Goal: Task Accomplishment & Management: Manage account settings

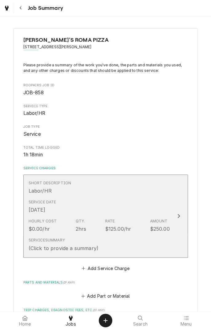
click at [160, 192] on div "Short Description Labor/HR" at bounding box center [99, 187] width 141 height 19
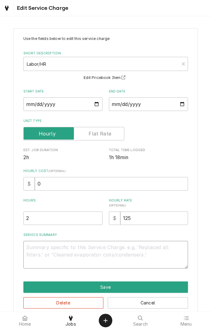
click at [143, 251] on textarea "Service Summary" at bounding box center [105, 255] width 165 height 28
type textarea "x"
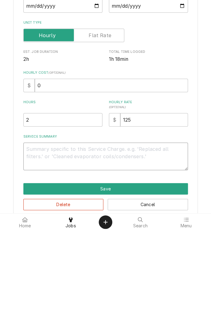
type textarea "C"
type textarea "x"
type textarea "Cl"
type textarea "x"
type textarea "C"
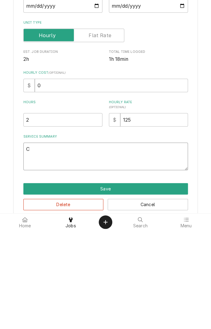
type textarea "x"
type textarea "R"
type textarea "x"
type textarea "Ra"
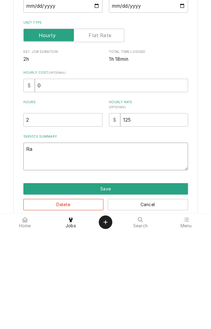
type textarea "x"
type textarea "Ran"
type textarea "x"
type textarea "Ran"
type textarea "x"
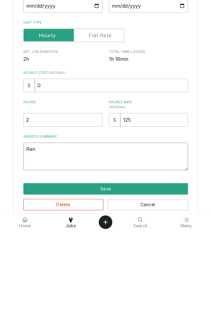
type textarea "Ran c"
type textarea "x"
type textarea "Ran cl"
type textarea "x"
type textarea "Ran cleaning"
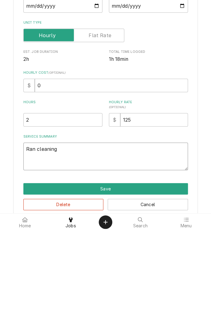
type textarea "x"
type textarea "Ran cleaning cycle"
type textarea "x"
type textarea "Ran cleaning cycle"
type textarea "x"
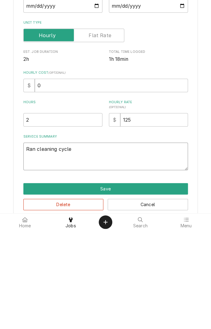
type textarea "Ran cleaning cycle."
type textarea "x"
type textarea "Ran cleaning cycle."
type textarea "x"
type textarea "Ran cleaning cycle. W"
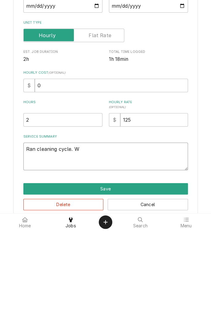
type textarea "x"
type textarea "Ran cleaning cycle. Wa"
type textarea "x"
type textarea "Ran cleaning cycle. Was"
type textarea "x"
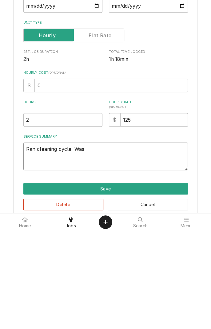
type textarea "Ran cleaning cycle. Washed"
type textarea "x"
type textarea "Ran cleaning cycle. Washed bi"
type textarea "x"
type textarea "Ran cleaning cycle. Washed bin"
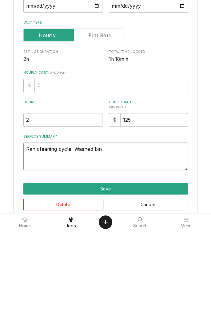
type textarea "x"
type textarea "Ran cleaning cycle. Washed bin"
type textarea "x"
type textarea "Ran cleaning cycle. Washed bin w"
type textarea "x"
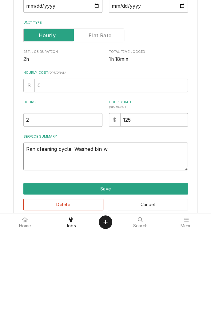
type textarea "Ran cleaning cycle. Washed bin wi"
type textarea "x"
type textarea "Ran cleaning cycle. Washed bin wit"
type textarea "x"
type textarea "Ran cleaning cycle. Washed bin with"
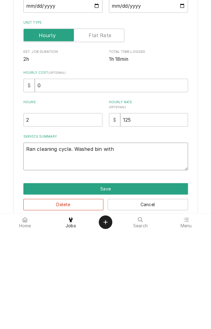
type textarea "x"
type textarea "Ran cleaning cycle. Washed bin with"
type textarea "x"
type textarea "Ran cleaning cycle. Washed bin with p"
type textarea "x"
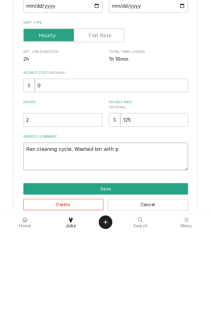
type textarea "Ran cleaning cycle. Washed bin with pr"
type textarea "x"
type textarea "Ran cleaning cycle. Washed bin with pre"
type textarea "x"
type textarea "Ran cleaning cycle. Washed bin with pres"
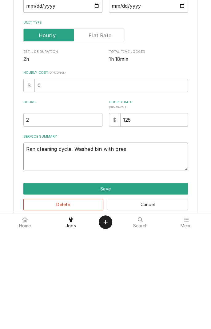
type textarea "x"
type textarea "Ran cleaning cycle. Washed bin with pressure"
type textarea "x"
type textarea "Ran cleaning cycle. Washed bin with pressure washer"
type textarea "x"
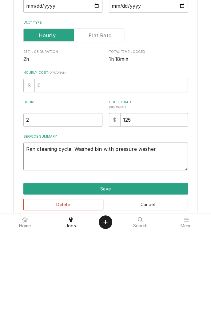
type textarea "Ran cleaning cycle. Washed bin with pressure washer a"
type textarea "x"
type textarea "Ran cleaning cycle. Washed bin with pressure washer an"
type textarea "x"
type textarea "Ran cleaning cycle. Washed bin with pressure washer and"
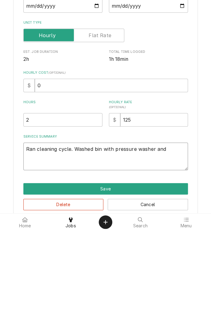
type textarea "x"
type textarea "Ran cleaning cycle. Washed bin with pressure washer and"
type textarea "x"
type textarea "Ran cleaning cycle. Washed bin with pressure washer and c"
type textarea "x"
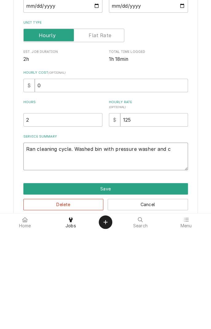
type textarea "Ran cleaning cycle. Washed bin with pressure washer and cl"
type textarea "x"
type textarea "Ran cleaning cycle. Washed bin with pressure washer and cleaned"
type textarea "x"
type textarea "Ran cleaning cycle. Washed bin with pressure washer and cleaned i"
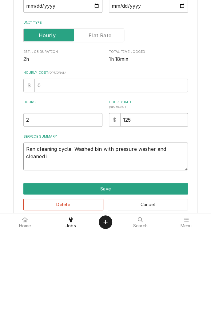
type textarea "x"
type textarea "Ran cleaning cycle. Washed bin with pressure washer and cleaned in"
type textarea "x"
type textarea "Ran cleaning cycle. Washed bin with pressure washer and cleaned ins"
type textarea "x"
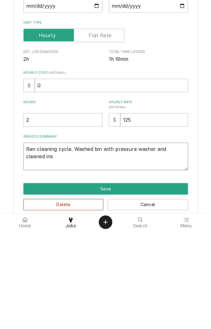
type textarea "Ran cleaning cycle. Washed bin with pressure washer and cleaned inside"
type textarea "x"
type textarea "Ran cleaning cycle. Washed bin with pressure washer and cleaned inside a"
type textarea "x"
type textarea "Ran cleaning cycle. Washed bin with pressure washer and cleaned inside an"
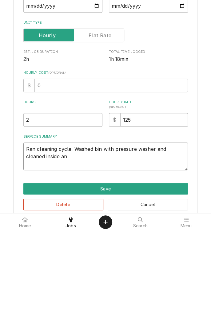
type textarea "x"
type textarea "Ran cleaning cycle. Washed bin with pressure washer and cleaned inside and"
type textarea "x"
type textarea "Ran cleaning cycle. Washed bin with pressure washer and cleaned inside and"
type textarea "x"
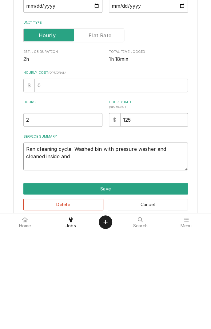
type textarea "Ran cleaning cycle. Washed bin with pressure washer and cleaned inside and c"
type textarea "x"
type textarea "Ran cleaning cycle. Washed bin with pressure washer and cleaned inside and co"
type textarea "x"
type textarea "Ran cleaning cycle. Washed bin with pressure washer and cleaned inside and coi"
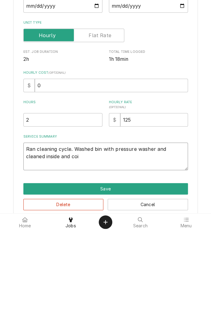
type textarea "x"
type textarea "Ran cleaning cycle. Washed bin with pressure washer and cleaned inside and coils"
type textarea "x"
type textarea "Ran cleaning cycle. Washed bin with pressure washer and cleaned inside and coil…"
type textarea "x"
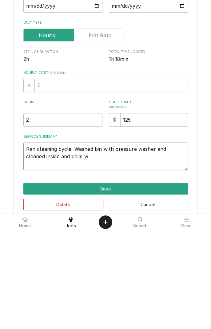
type textarea "Ran cleaning cycle. Washed bin with pressure washer and cleaned inside and coil…"
type textarea "x"
type textarea "Ran cleaning cycle. Washed bin with pressure washer and cleaned inside and coil…"
type textarea "x"
type textarea "Ran cleaning cycle. Washed bin with pressure washer and cleaned inside and coil…"
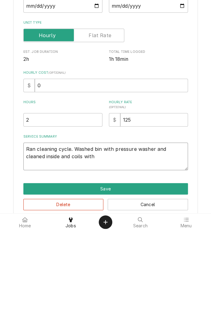
type textarea "x"
type textarea "Ran cleaning cycle. Washed bin with pressure washer and cleaned inside and coil…"
type textarea "x"
type textarea "Ran cleaning cycle. Washed bin with pressure washer and cleaned inside and coil…"
type textarea "x"
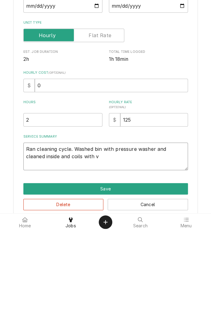
type textarea "Ran cleaning cycle. Washed bin with pressure washer and cleaned inside and coil…"
type textarea "x"
type textarea "Ran cleaning cycle. Washed bin with pressure washer and cleaned inside and coil…"
type textarea "x"
type textarea "Ran cleaning cycle. Washed bin with pressure washer and cleaned inside and coil…"
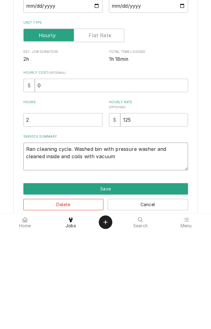
type textarea "x"
type textarea "Ran cleaning cycle. Washed bin with pressure washer and cleaned inside and coil…"
type textarea "x"
type textarea "Ran cleaning cycle. Washed bin with pressure washer and cleaned inside and coil…"
type textarea "x"
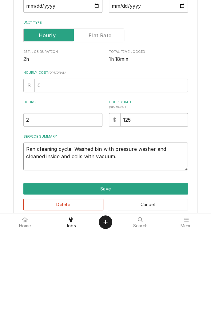
type textarea "Ran cleaning cycle. Washed bin with pressure washer and cleaned inside and coil…"
type textarea "x"
type textarea "Ran cleaning cycle. Washed bin with pressure washer and cleaned inside and coil…"
type textarea "x"
type textarea "Ran cleaning cycle. Washed bin with pressure washer and cleaned inside and coil…"
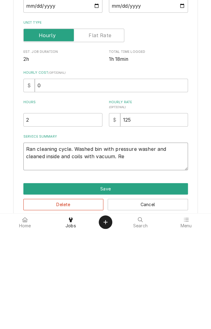
type textarea "x"
type textarea "Ran cleaning cycle. Washed bin with pressure washer and cleaned inside and coil…"
type textarea "x"
type textarea "Ran cleaning cycle. Washed bin with pressure washer and cleaned inside and coil…"
type textarea "x"
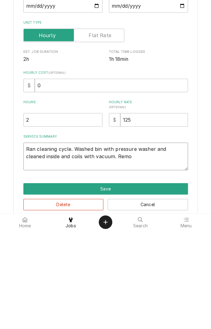
type textarea "Ran cleaning cycle. Washed bin with pressure washer and cleaned inside and coil…"
type textarea "x"
type textarea "Ran cleaning cycle. Washed bin with pressure washer and cleaned inside and coil…"
type textarea "x"
type textarea "Ran cleaning cycle. Washed bin with pressure washer and cleaned inside and coil…"
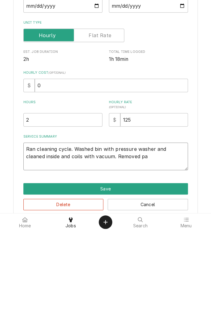
type textarea "x"
type textarea "Ran cleaning cycle. Washed bin with pressure washer and cleaned inside and coil…"
type textarea "x"
type textarea "Ran cleaning cycle. Washed bin with pressure washer and cleaned inside and coil…"
type textarea "x"
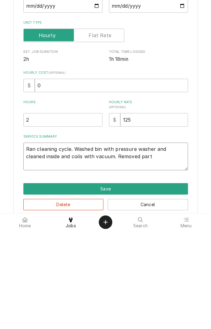
type textarea "Ran cleaning cycle. Washed bin with pressure washer and cleaned inside and coil…"
type textarea "x"
type textarea "Ran cleaning cycle. Washed bin with pressure washer and cleaned inside and coil…"
type textarea "x"
type textarea "Ran cleaning cycle. Washed bin with pressure washer and cleaned inside and coil…"
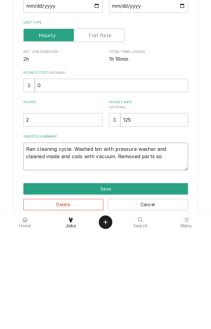
type textarea "x"
type textarea "Ran cleaning cycle. Washed bin with pressure washer and cleaned inside and coil…"
type textarea "x"
type textarea "Ran cleaning cycle. Washed bin with pressure washer and cleaned inside and coil…"
type textarea "x"
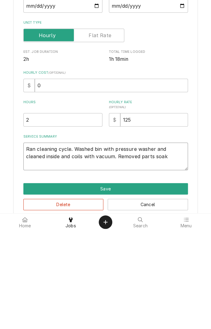
type textarea "Ran cleaning cycle. Washed bin with pressure washer and cleaned inside and coil…"
type textarea "x"
type textarea "Ran cleaning cycle. Washed bin with pressure washer and cleaned inside and coil…"
type textarea "x"
type textarea "Ran cleaning cycle. Washed bin with pressure washer and cleaned inside and coil…"
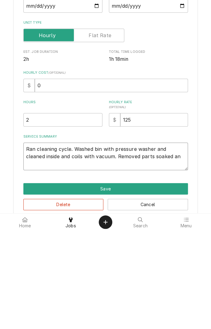
type textarea "x"
type textarea "Ran cleaning cycle. Washed bin with pressure washer and cleaned inside and coil…"
type textarea "x"
type textarea "Ran cleaning cycle. Washed bin with pressure washer and cleaned inside and coil…"
type textarea "x"
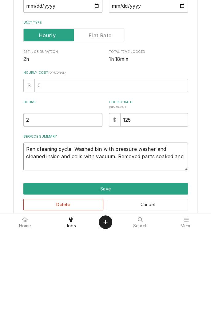
type textarea "Ran cleaning cycle. Washed bin with pressure washer and cleaned inside and coil…"
type textarea "x"
type textarea "Ran cleaning cycle. Washed bin with pressure washer and cleaned inside and coil…"
type textarea "x"
type textarea "Ran cleaning cycle. Washed bin with pressure washer and cleaned inside and coil…"
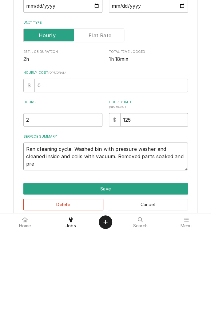
type textarea "x"
type textarea "Ran cleaning cycle. Washed bin with pressure washer and cleaned inside and coil…"
type textarea "x"
type textarea "Ran cleaning cycle. Washed bin with pressure washer and cleaned inside and coil…"
type textarea "x"
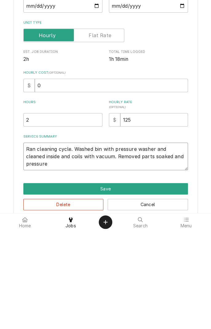
type textarea "Ran cleaning cycle. Washed bin with pressure washer and cleaned inside and coil…"
type textarea "x"
type textarea "Ran cleaning cycle. Washed bin with pressure washer and cleaned inside and coil…"
type textarea "x"
type textarea "Ran cleaning cycle. Washed bin with pressure washer and cleaned inside and coil…"
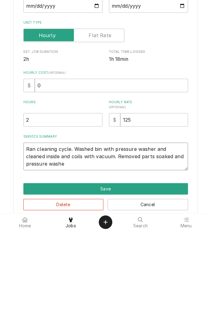
type textarea "x"
type textarea "Ran cleaning cycle. Washed bin with pressure washer and cleaned inside and coil…"
type textarea "x"
type textarea "Ran cleaning cycle. Washed bin with pressure washer and cleaned inside and coil…"
type textarea "x"
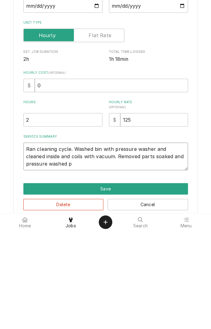
type textarea "Ran cleaning cycle. Washed bin with pressure washer and cleaned inside and coil…"
type textarea "x"
type textarea "Ran cleaning cycle. Washed bin with pressure washer and cleaned inside and coil…"
type textarea "x"
type textarea "Ran cleaning cycle. Washed bin with pressure washer and cleaned inside and coil…"
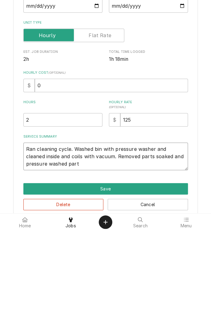
type textarea "x"
type textarea "Ran cleaning cycle. Washed bin with pressure washer and cleaned inside and coil…"
type textarea "x"
type textarea "Ran cleaning cycle. Washed bin with pressure washer and cleaned inside and coil…"
type textarea "x"
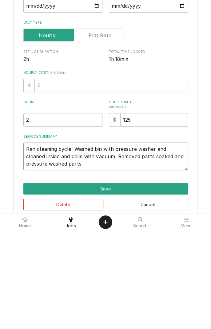
type textarea "Ran cleaning cycle. Washed bin with pressure washer and cleaned inside and coil…"
type textarea "x"
type textarea "Ran cleaning cycle. Washed bin with pressure washer and cleaned inside and coil…"
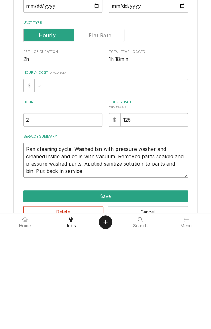
scroll to position [18, 0]
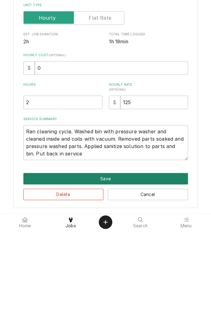
click at [122, 273] on button "Save" at bounding box center [105, 277] width 165 height 11
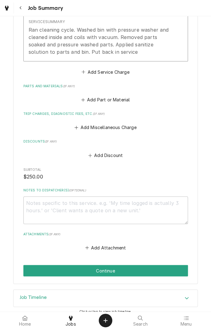
scroll to position [225, 0]
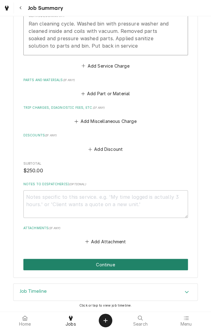
click at [132, 261] on button "Continue" at bounding box center [105, 264] width 165 height 11
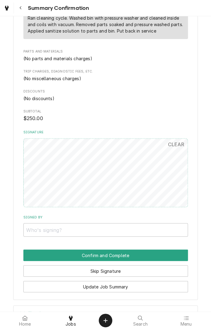
scroll to position [241, 0]
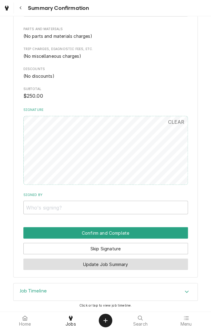
click at [157, 262] on button "Update Job Summary" at bounding box center [105, 264] width 165 height 11
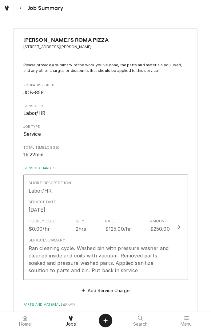
click at [8, 8] on icon "Dynamic Content Wrapper" at bounding box center [7, 8] width 4 height 5
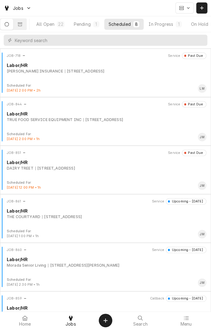
click at [171, 27] on div "In Progress" at bounding box center [161, 24] width 25 height 6
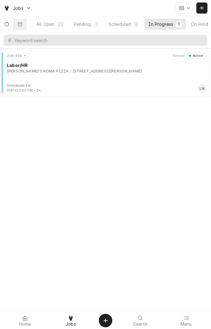
click at [126, 73] on div "NIKI'S ROMA PIZZA 7802 N. NAVARRO, VICTORIA, TX 77904" at bounding box center [107, 72] width 200 height 6
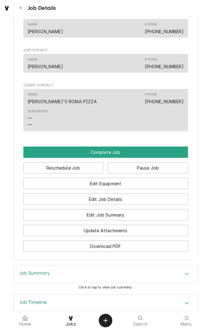
scroll to position [407, 0]
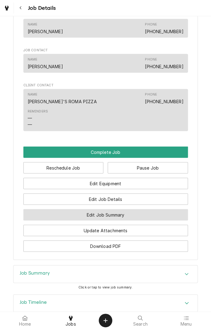
click at [133, 221] on button "Edit Job Summary" at bounding box center [105, 214] width 165 height 11
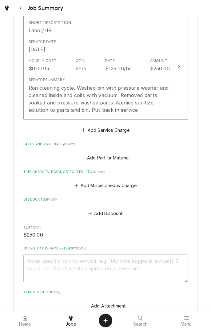
scroll to position [161, 0]
click at [126, 132] on button "Add Service Charge" at bounding box center [106, 129] width 50 height 9
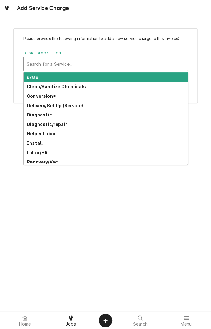
click at [78, 89] on strong "Clean/Sanitize Chemicals" at bounding box center [56, 86] width 59 height 5
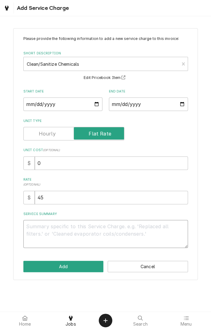
click at [86, 230] on textarea "Service Summary" at bounding box center [105, 234] width 165 height 28
type textarea "x"
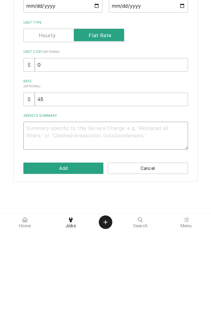
type textarea "C"
type textarea "x"
type textarea "Cl"
type textarea "x"
type textarea "Clean"
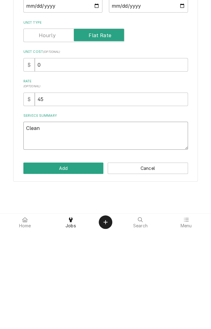
type textarea "x"
type textarea "Clean and"
type textarea "x"
type textarea "Clean and sanitize"
type textarea "x"
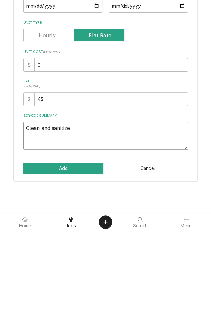
type textarea "Clean and sanitize"
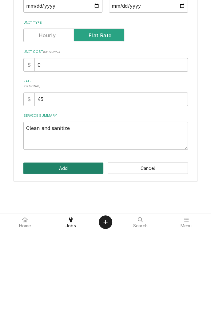
click at [79, 267] on button "Add" at bounding box center [63, 266] width 80 height 11
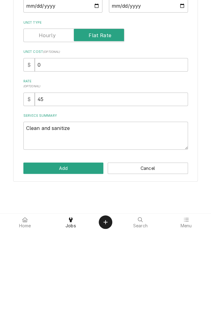
type textarea "x"
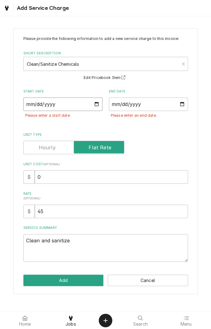
click at [81, 107] on input "Start Date" at bounding box center [62, 104] width 79 height 14
type input "2025-08-20"
type textarea "x"
click at [158, 104] on input "End Date" at bounding box center [148, 104] width 79 height 14
type input "2025-08-20"
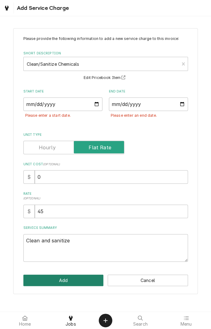
click at [83, 279] on button "Add" at bounding box center [63, 280] width 80 height 11
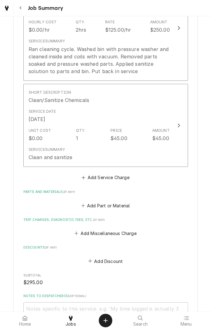
scroll to position [200, 0]
click at [125, 233] on button "Add Miscellaneous Charge" at bounding box center [105, 233] width 64 height 9
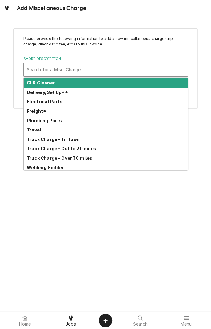
click at [73, 141] on strong "Truck Charge - In Town" at bounding box center [53, 139] width 53 height 5
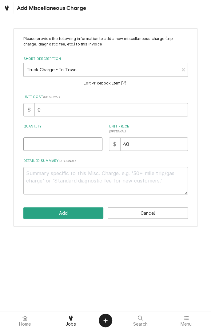
click at [79, 143] on input "Quantity" at bounding box center [62, 144] width 79 height 14
type textarea "x"
type input "1"
type textarea "x"
type input "1"
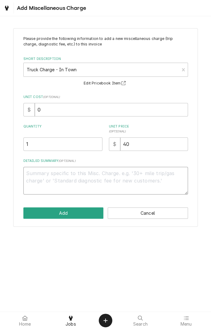
click at [69, 176] on textarea "Detailed Summary ( optional )" at bounding box center [105, 181] width 165 height 28
type textarea "x"
type textarea "T"
type textarea "x"
type textarea "Tr"
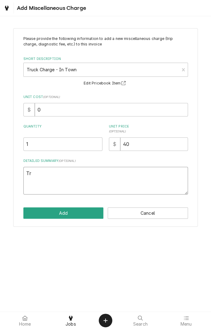
type textarea "x"
type textarea "Tru"
type textarea "x"
type textarea "Truck"
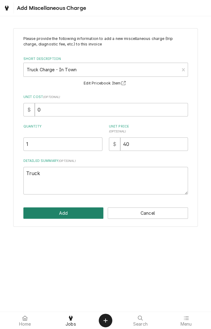
click at [89, 210] on button "Add" at bounding box center [63, 213] width 80 height 11
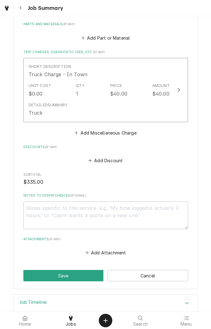
scroll to position [379, 0]
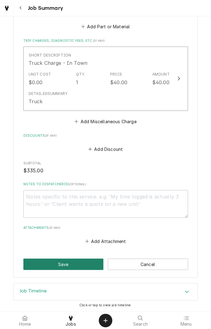
click at [78, 263] on button "Save" at bounding box center [63, 264] width 80 height 11
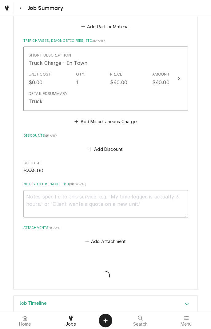
type textarea "x"
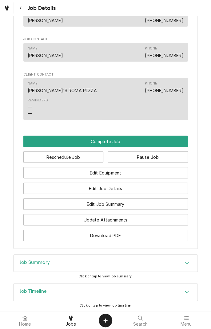
scroll to position [460, 0]
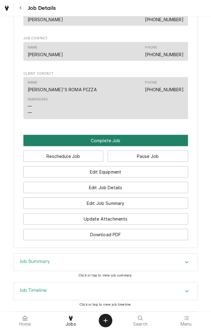
click at [126, 146] on button "Complete Job" at bounding box center [105, 140] width 165 height 11
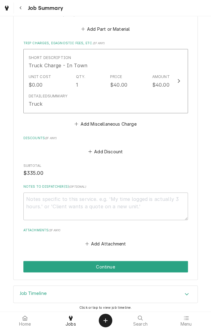
scroll to position [379, 0]
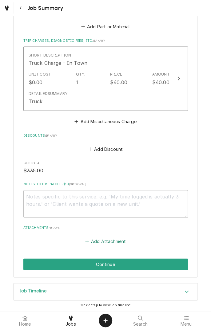
click at [120, 240] on button "Add Attachment" at bounding box center [105, 241] width 43 height 9
type textarea "x"
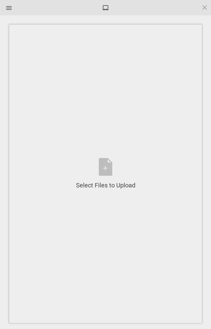
click at [109, 167] on div "Select Files to Upload or Drag and Drop, Copy and Paste Files" at bounding box center [105, 174] width 59 height 32
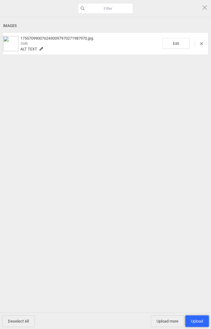
click at [198, 321] on span "Upload 1" at bounding box center [197, 321] width 12 height 5
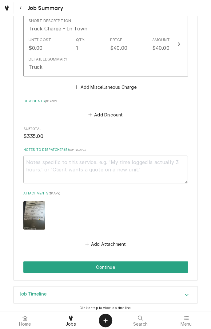
scroll to position [416, 0]
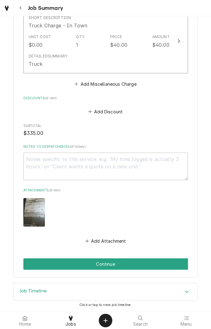
click at [146, 260] on button "Continue" at bounding box center [105, 264] width 165 height 11
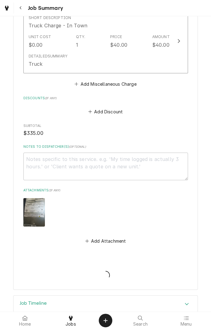
type textarea "x"
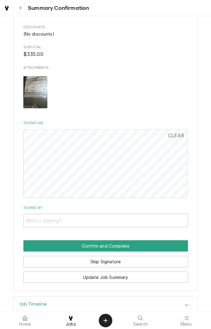
scroll to position [423, 0]
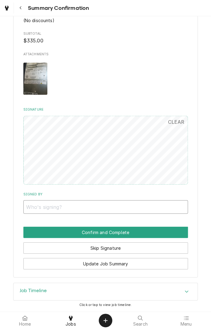
click at [78, 204] on input "Signed By" at bounding box center [105, 207] width 165 height 14
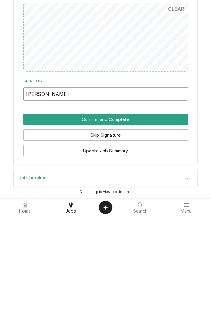
type input "[PERSON_NAME]"
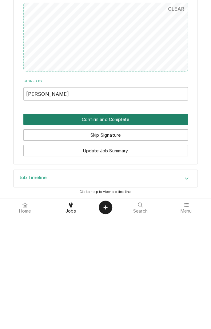
click at [138, 231] on button "Confirm and Complete" at bounding box center [105, 232] width 165 height 11
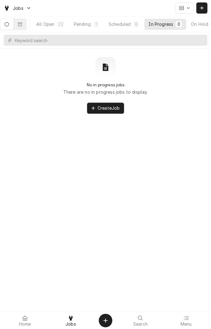
click at [129, 23] on div "Scheduled" at bounding box center [120, 24] width 22 height 6
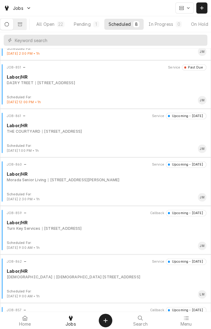
scroll to position [86, 0]
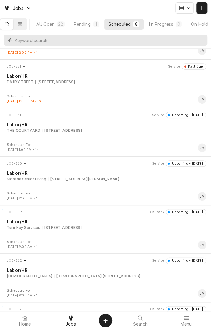
click at [180, 135] on div "JOB-861 Service Upcoming - Today Labor/HR THE COURTYARD 3401 E AIRLINE, VICTORI…" at bounding box center [105, 127] width 206 height 31
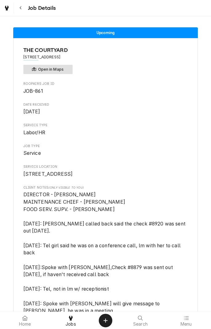
click at [64, 70] on button "Open in Maps" at bounding box center [47, 69] width 49 height 9
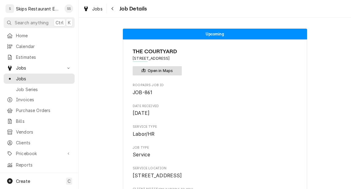
click at [151, 68] on button "Open in Maps" at bounding box center [157, 70] width 49 height 9
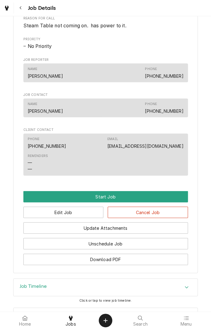
scroll to position [435, 0]
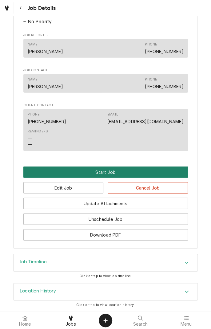
click at [109, 170] on button "Start Job" at bounding box center [105, 172] width 165 height 11
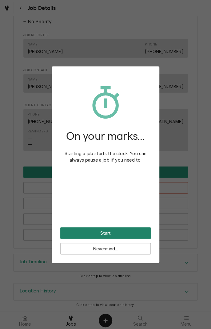
click at [107, 234] on button "Start" at bounding box center [105, 233] width 90 height 11
